Goal: Task Accomplishment & Management: Manage account settings

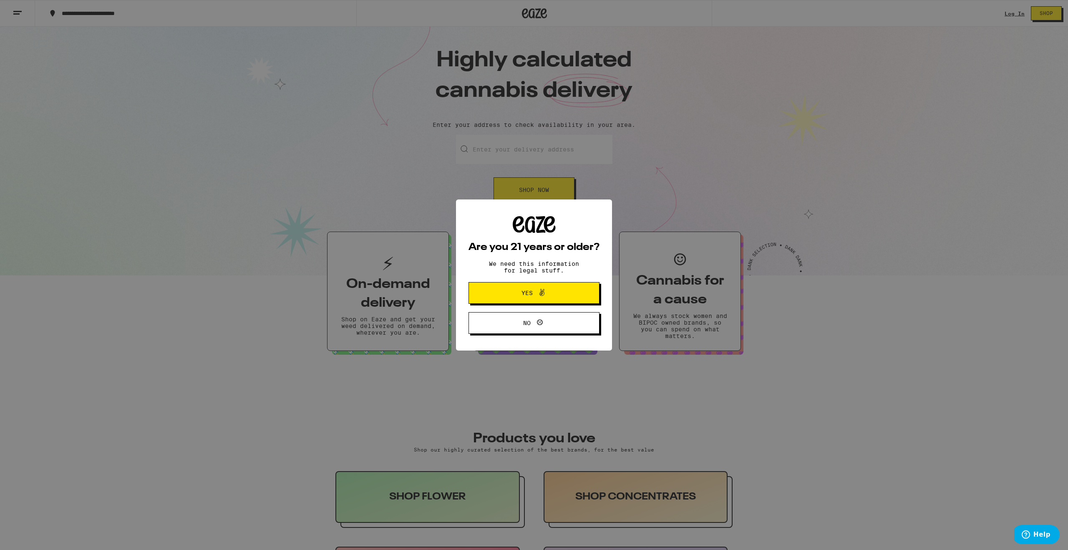
click at [565, 297] on button "Yes" at bounding box center [534, 293] width 131 height 22
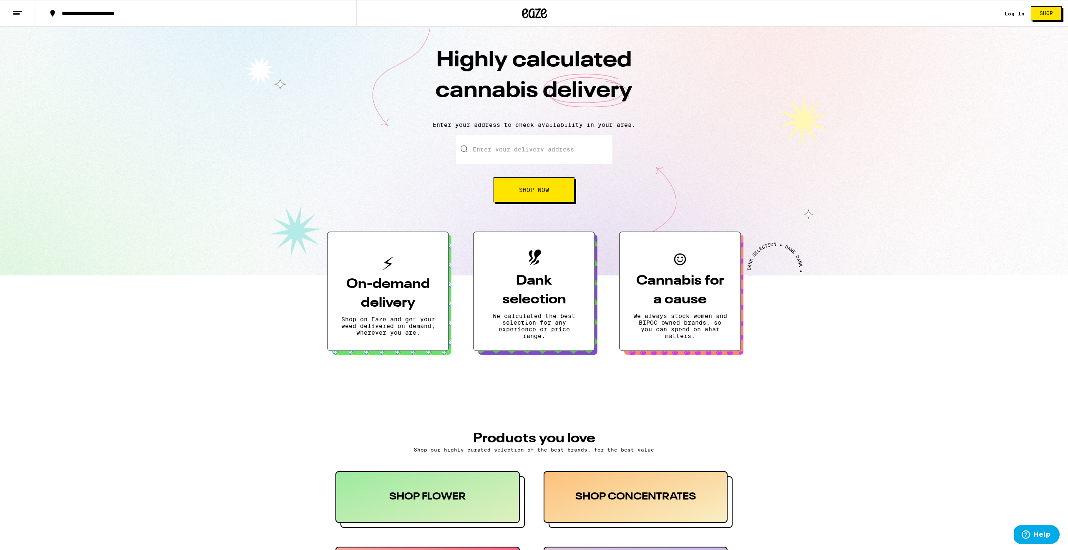
click at [1014, 14] on div "Log In" at bounding box center [1015, 13] width 20 height 5
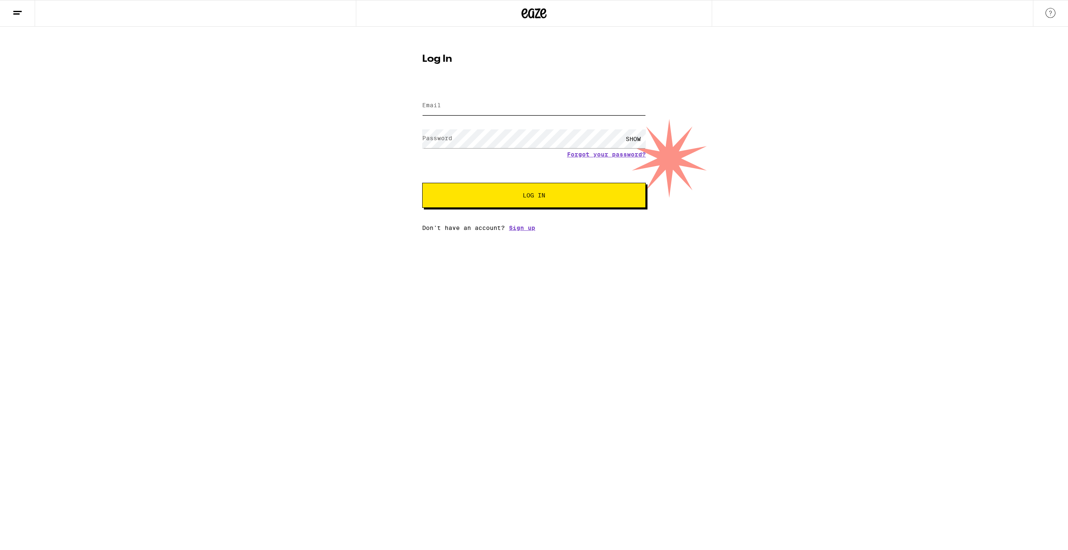
type input "[EMAIL_ADDRESS][DOMAIN_NAME]"
click at [634, 136] on div "SHOW" at bounding box center [633, 138] width 25 height 19
click at [525, 198] on span "Log In" at bounding box center [534, 195] width 23 height 6
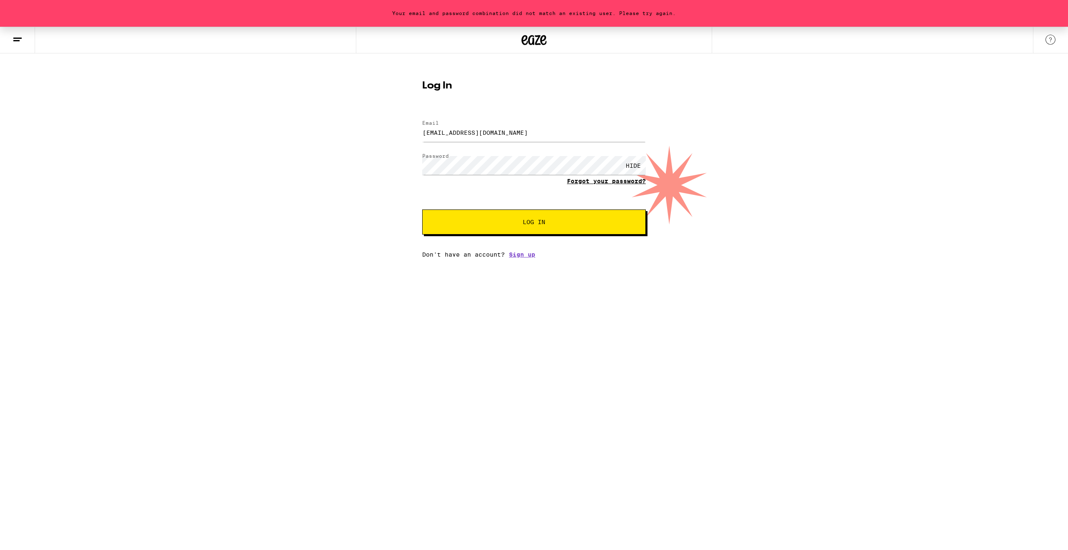
click at [615, 183] on link "Forgot your password?" at bounding box center [606, 181] width 79 height 7
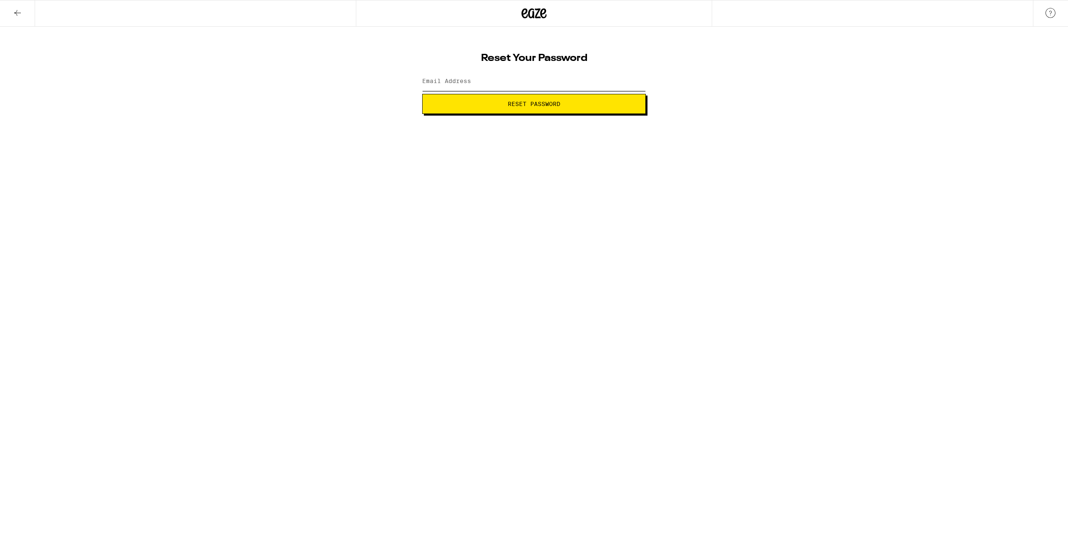
type input "[EMAIL_ADDRESS][DOMAIN_NAME]"
click at [494, 105] on span "Reset Password" at bounding box center [533, 104] width 209 height 6
